Goal: Transaction & Acquisition: Purchase product/service

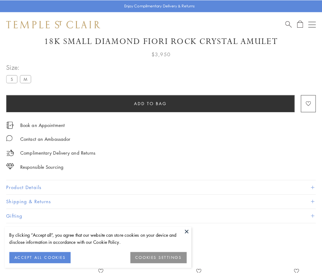
scroll to position [35, 0]
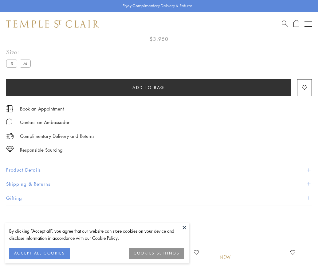
click at [148, 87] on span "Add to bag" at bounding box center [148, 87] width 32 height 7
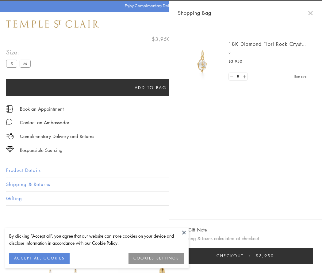
click at [244, 255] on span "Checkout" at bounding box center [230, 255] width 27 height 7
